Goal: Find specific page/section: Find specific page/section

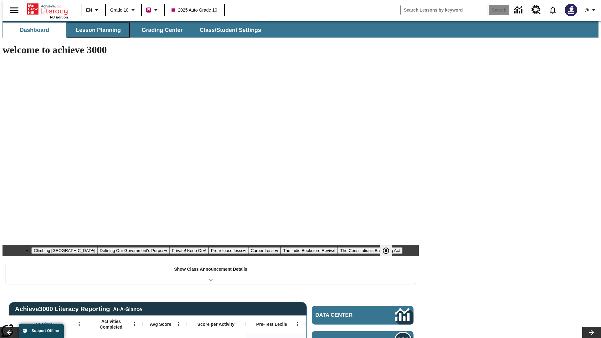
click at [96, 30] on span "Lesson Planning" at bounding box center [98, 30] width 45 height 7
